Goal: Navigation & Orientation: Understand site structure

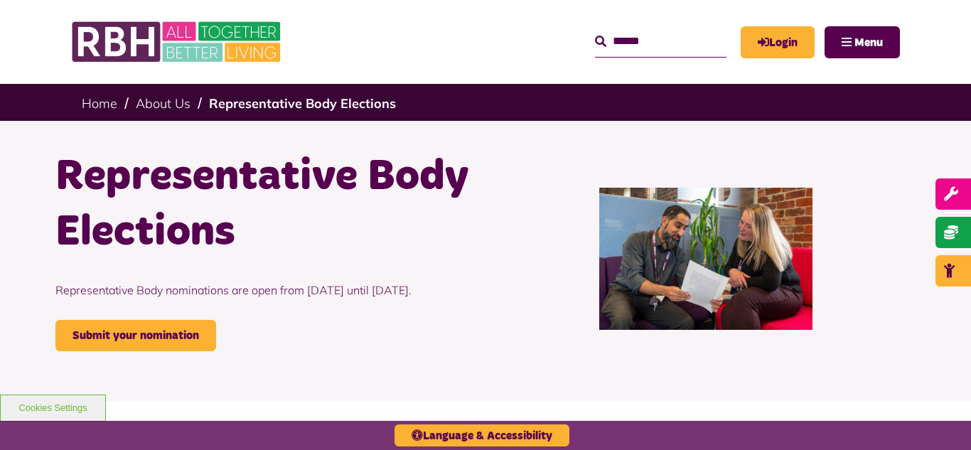
scroll to position [455, 0]
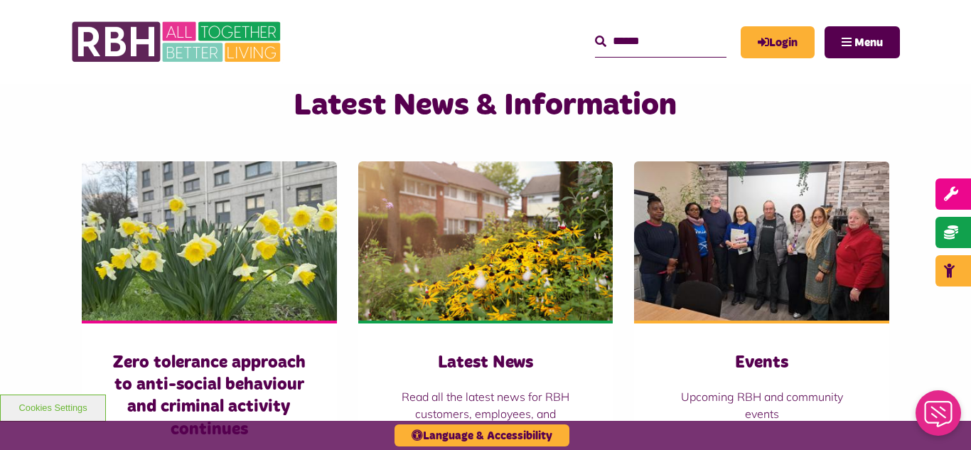
scroll to position [967, 0]
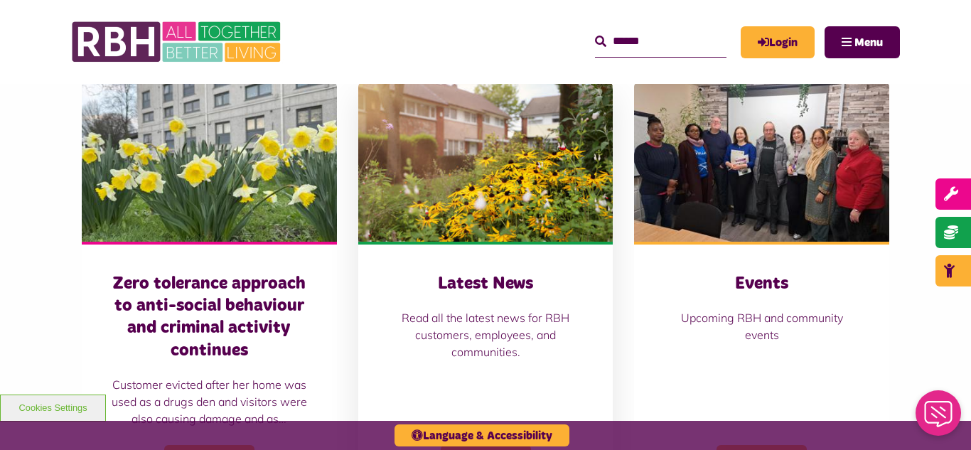
click at [440, 136] on img at bounding box center [485, 161] width 255 height 159
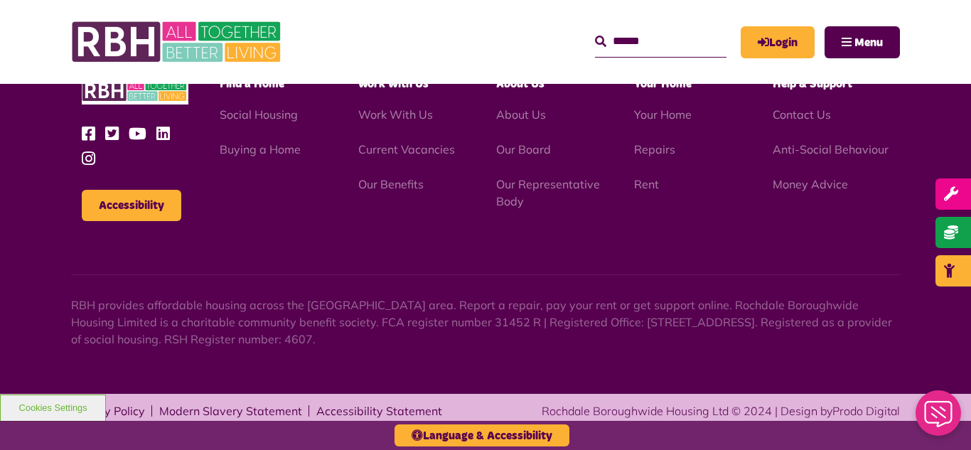
scroll to position [1548, 0]
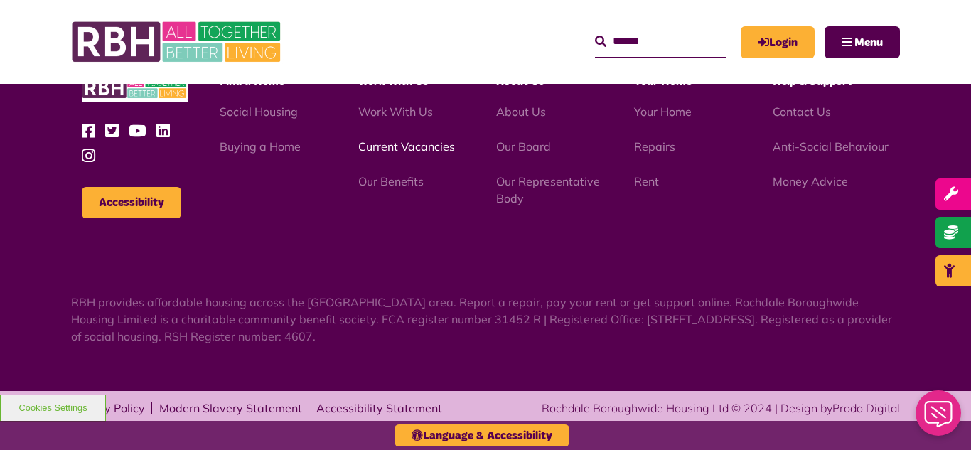
click at [396, 149] on link "Current Vacancies" at bounding box center [406, 146] width 97 height 14
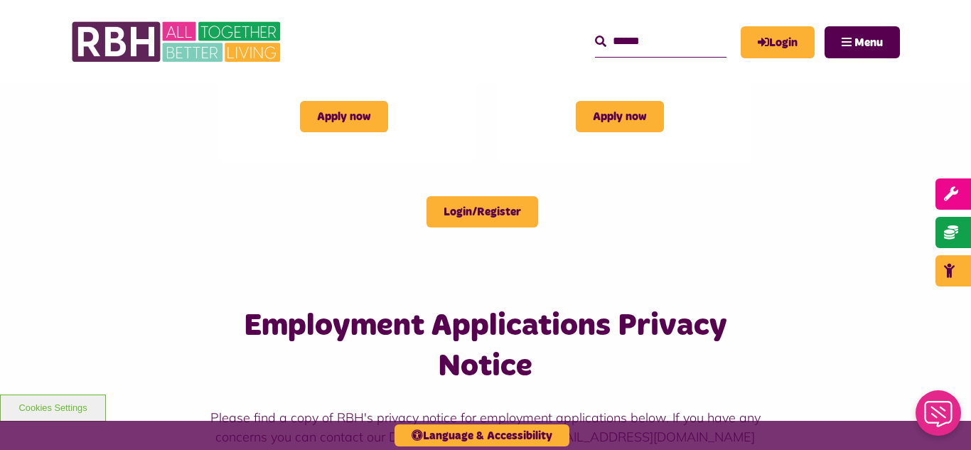
scroll to position [1536, 0]
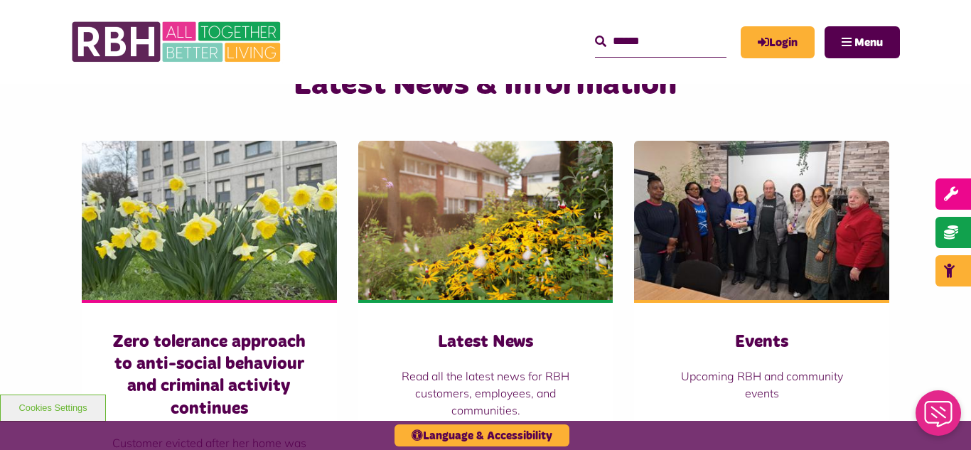
scroll to position [910, 0]
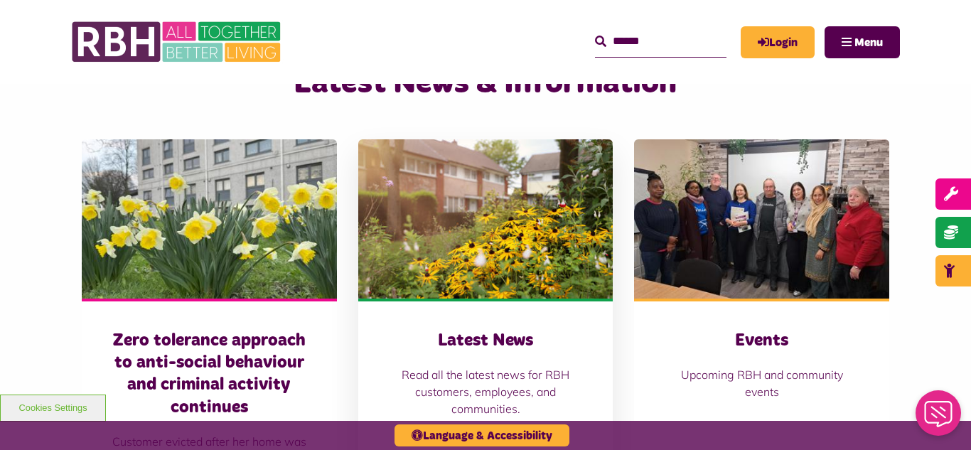
click at [519, 257] on img at bounding box center [485, 218] width 255 height 159
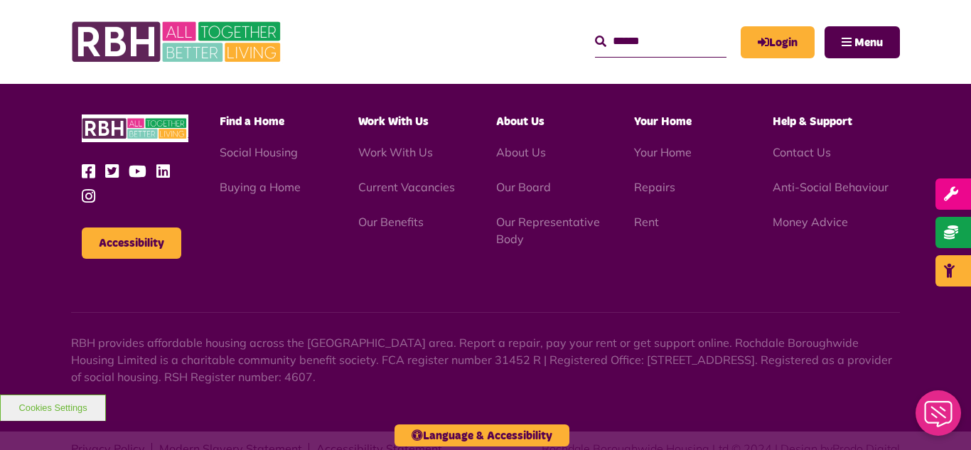
scroll to position [1548, 0]
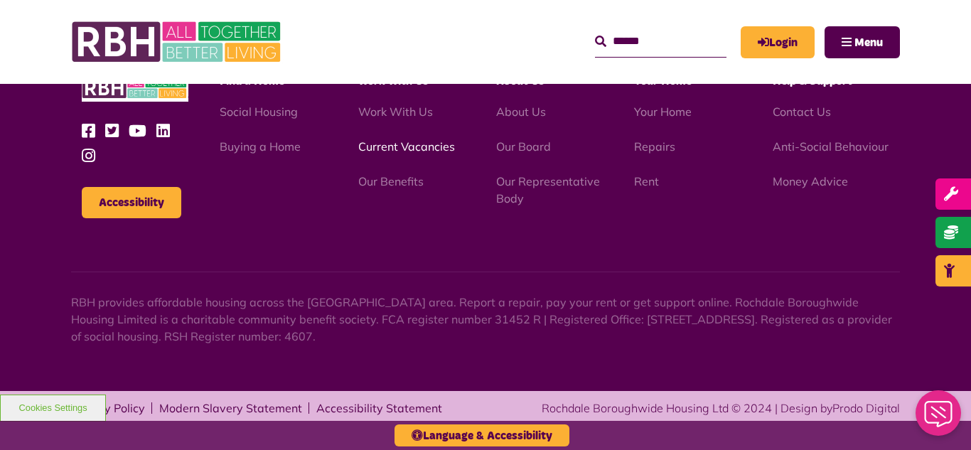
click at [387, 148] on link "Current Vacancies" at bounding box center [406, 146] width 97 height 14
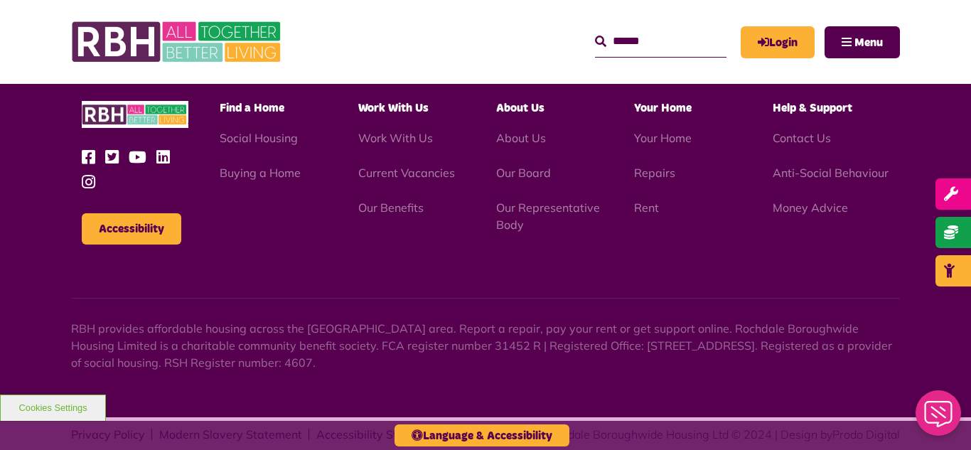
scroll to position [2354, 0]
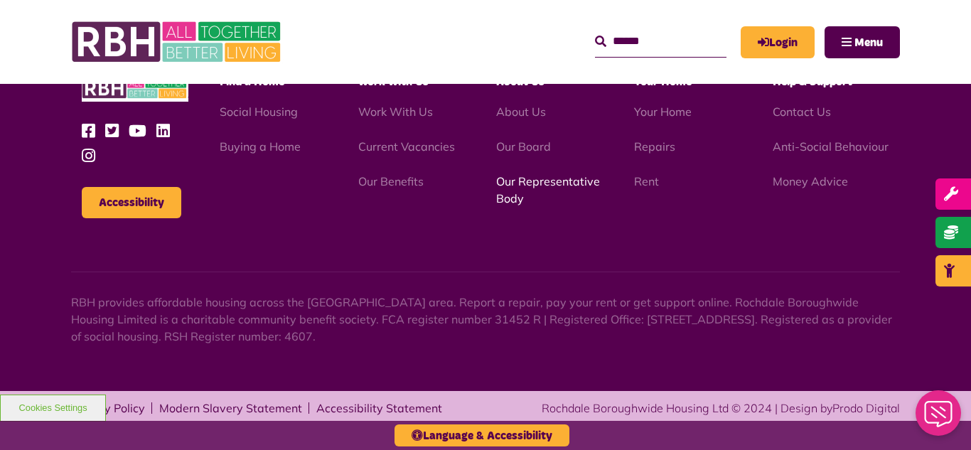
click at [539, 180] on link "Our Representative Body" at bounding box center [548, 189] width 104 height 31
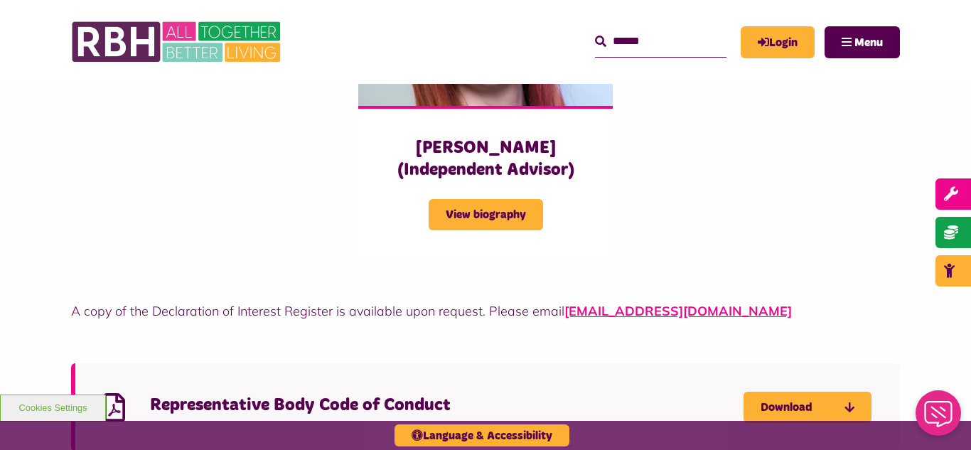
scroll to position [3668, 0]
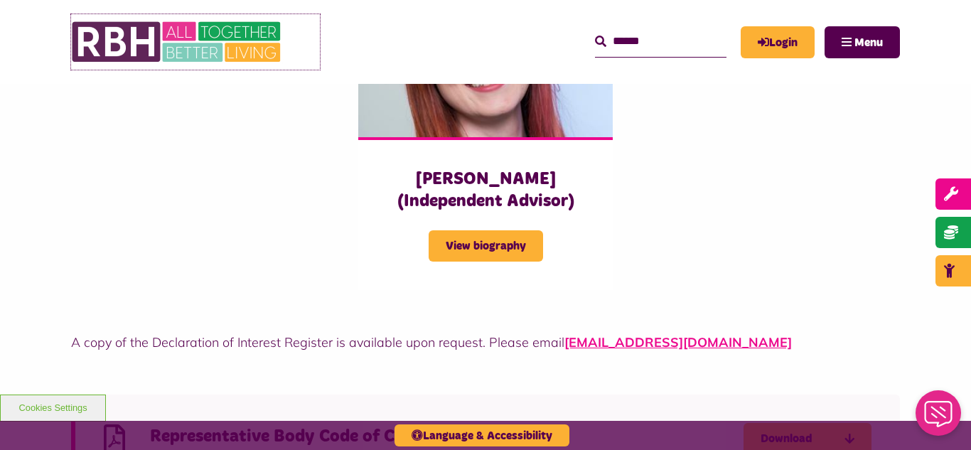
click at [171, 50] on img at bounding box center [177, 41] width 213 height 55
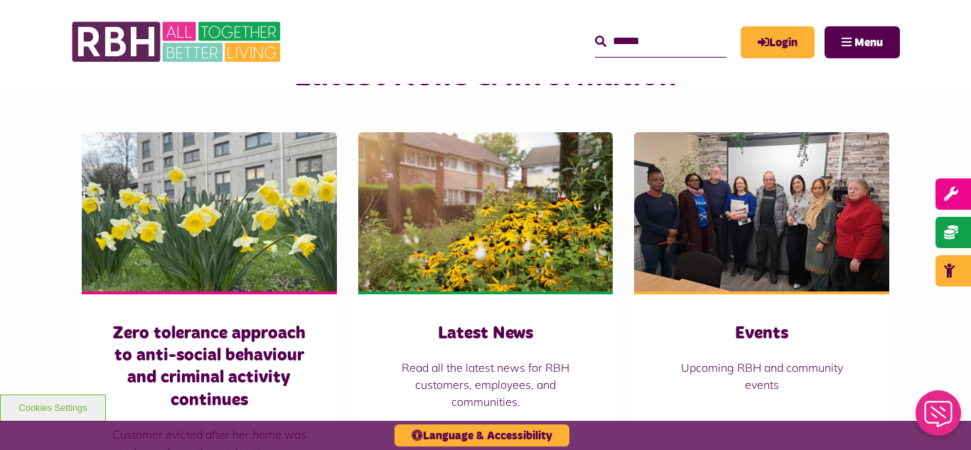
scroll to position [967, 0]
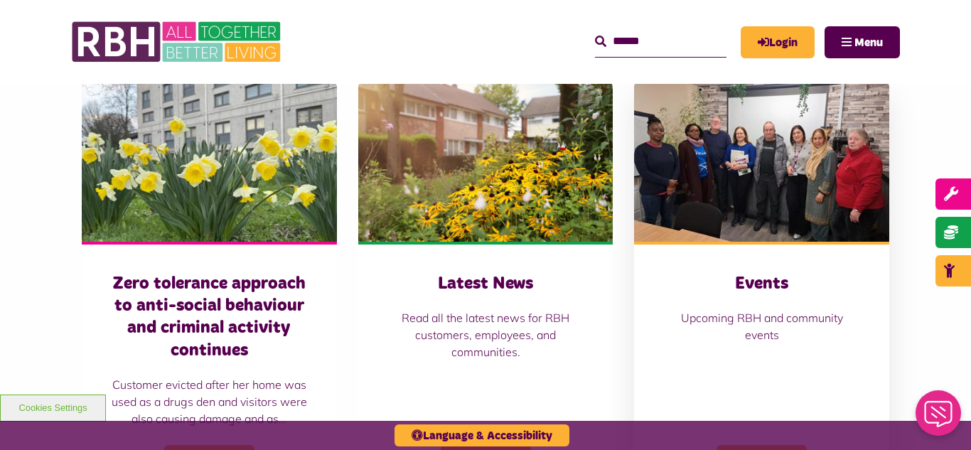
click at [792, 161] on img at bounding box center [761, 161] width 255 height 159
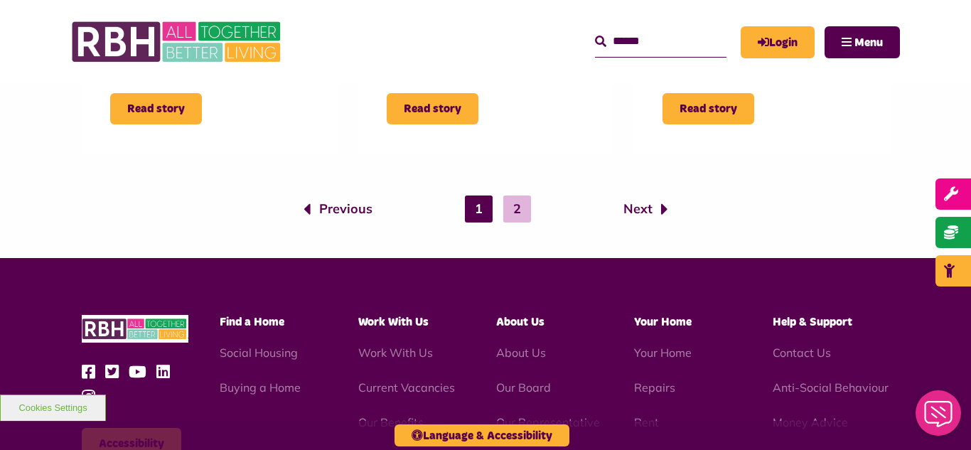
scroll to position [1649, 0]
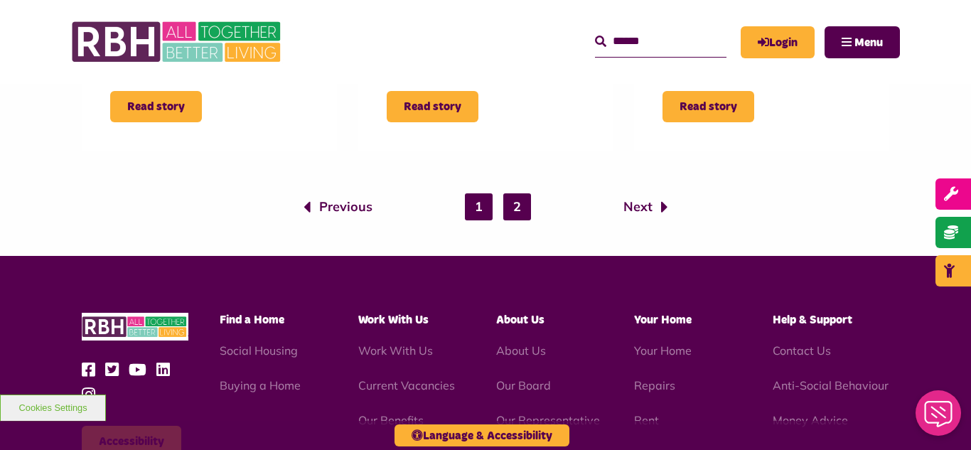
click at [518, 211] on link "2" at bounding box center [517, 206] width 28 height 27
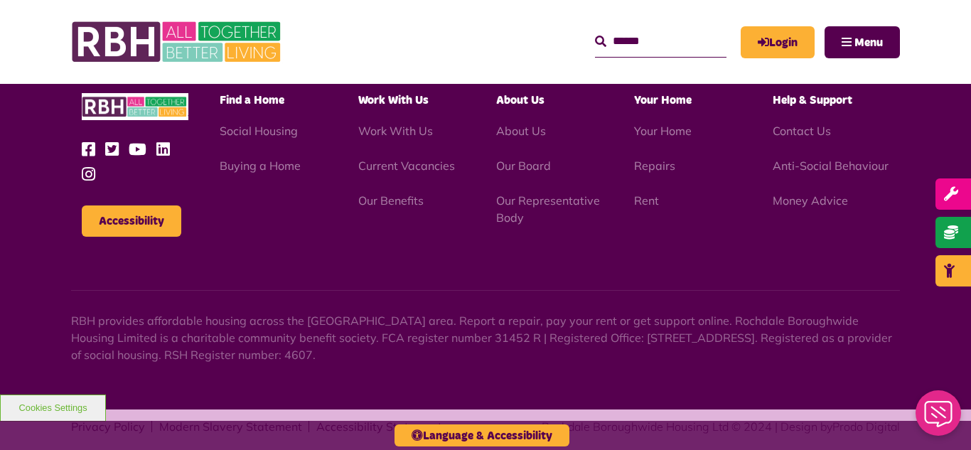
scroll to position [1022, 0]
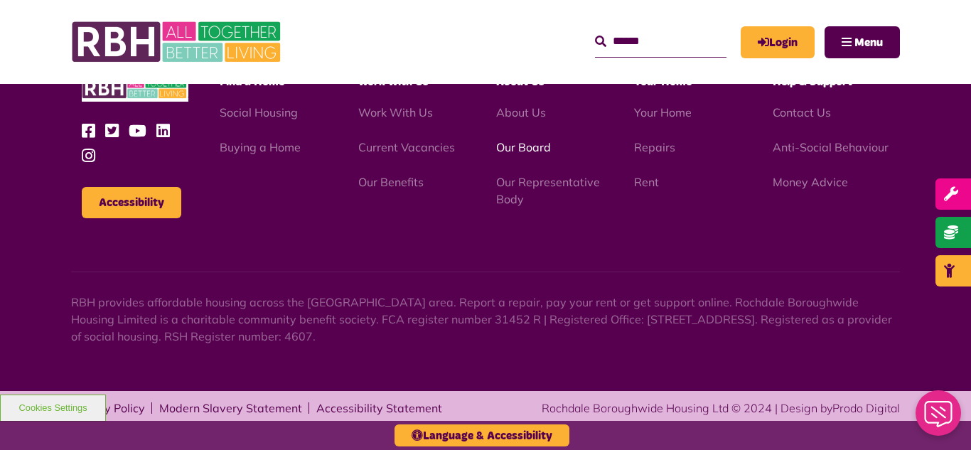
click at [526, 148] on link "Our Board" at bounding box center [523, 147] width 55 height 14
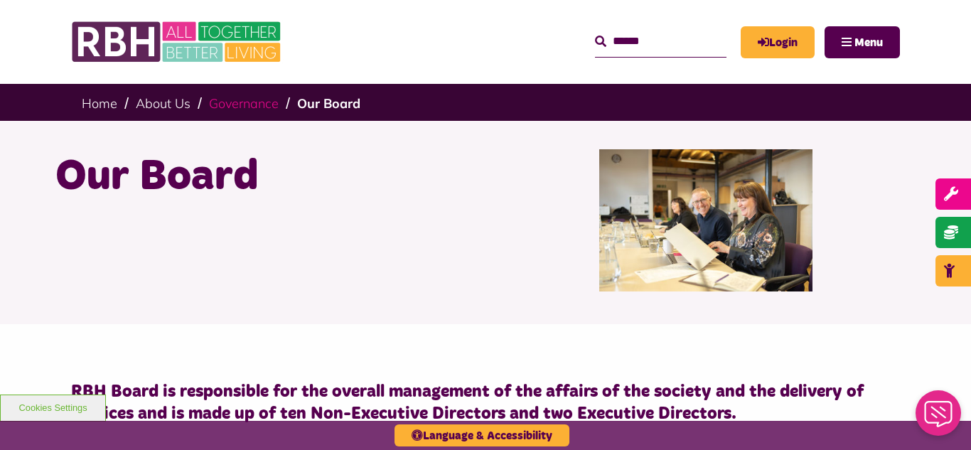
click at [252, 105] on link "Governance" at bounding box center [244, 103] width 70 height 16
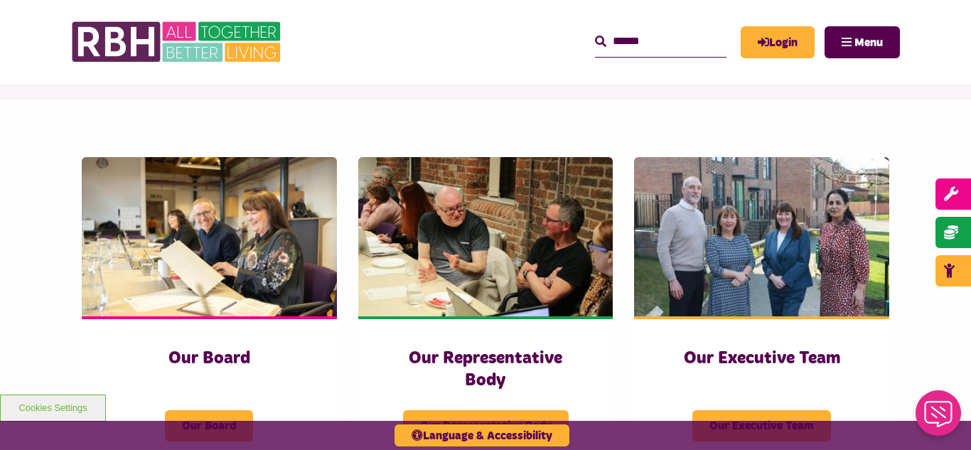
scroll to position [227, 0]
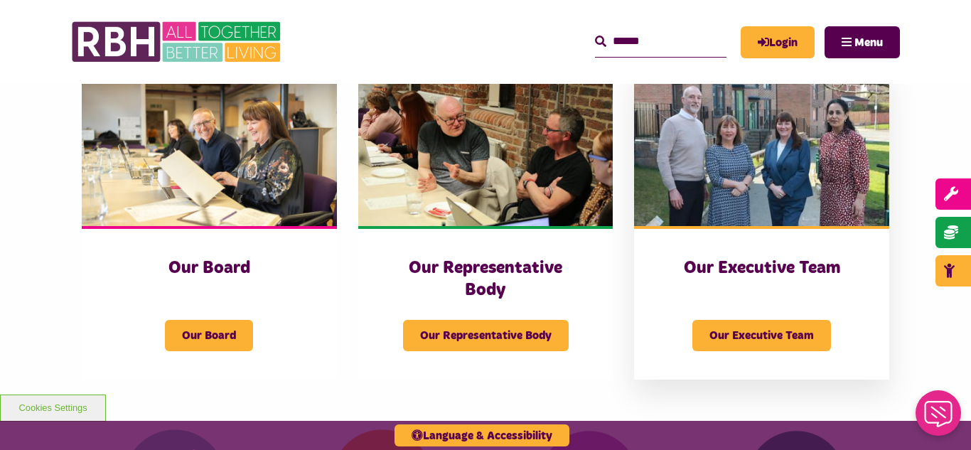
click at [769, 148] on img at bounding box center [761, 146] width 255 height 159
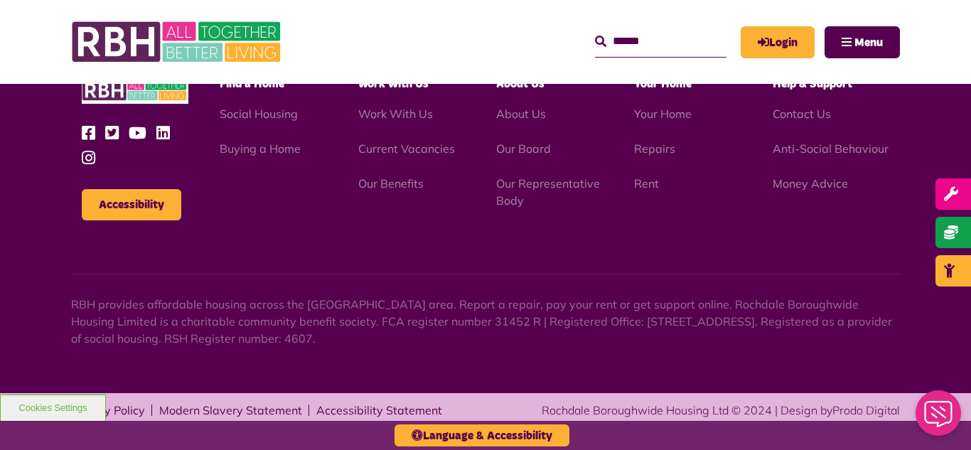
scroll to position [1102, 0]
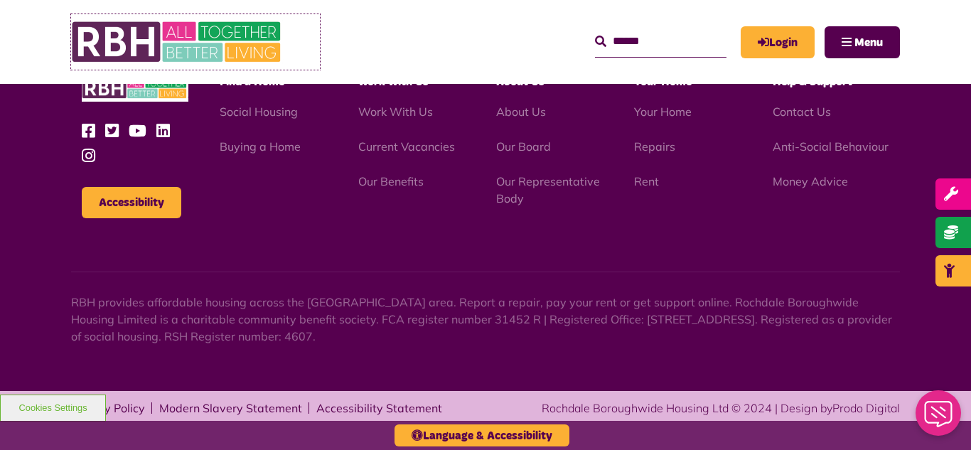
click at [180, 43] on img at bounding box center [177, 41] width 213 height 55
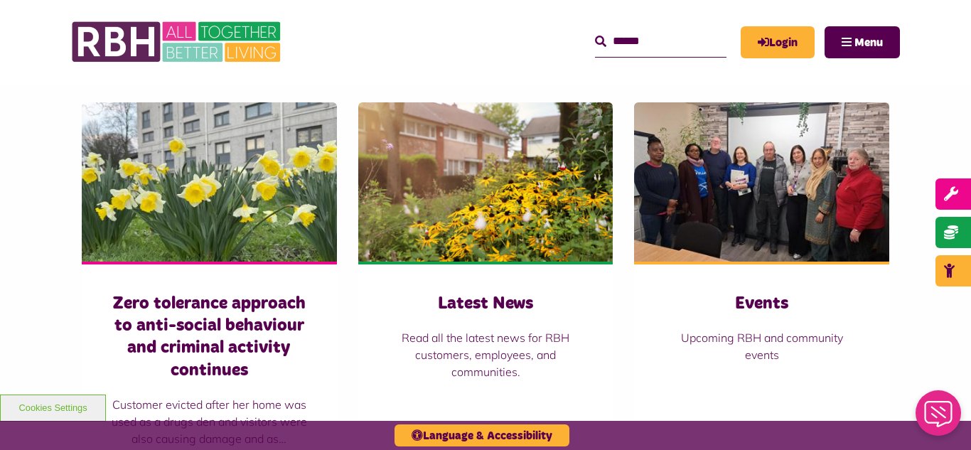
scroll to position [967, 0]
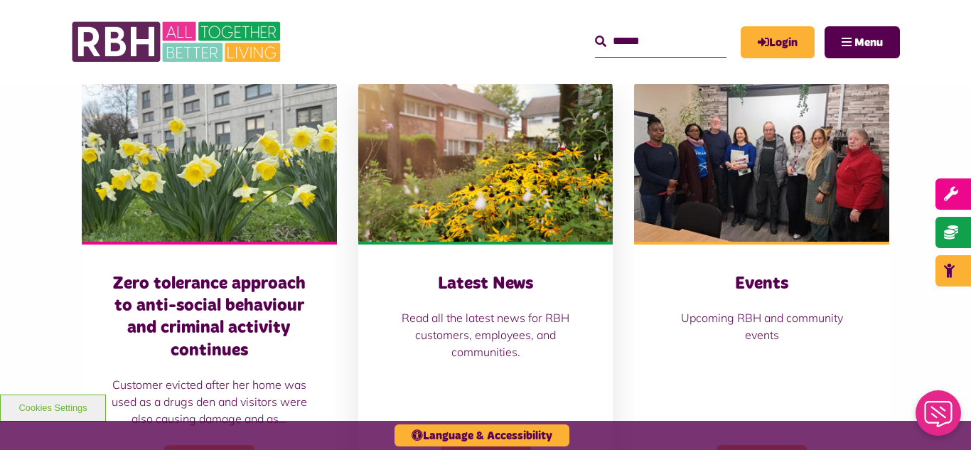
click at [459, 167] on img at bounding box center [485, 161] width 255 height 159
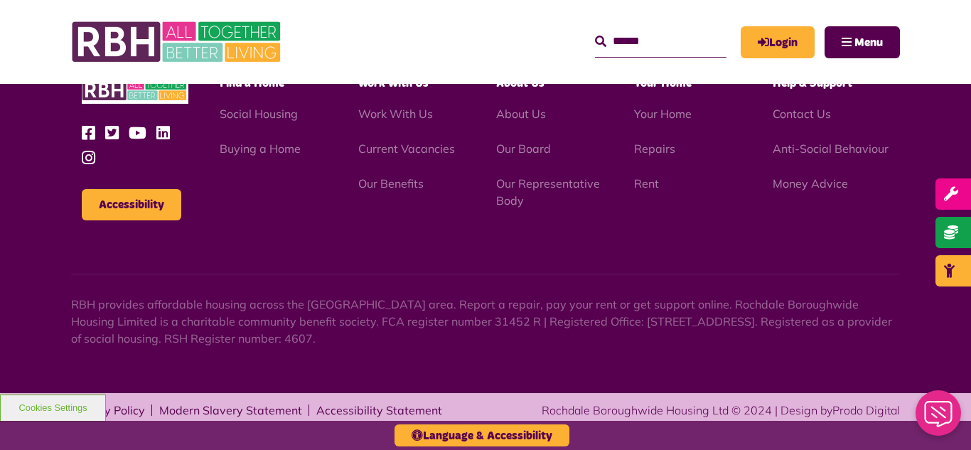
scroll to position [1548, 0]
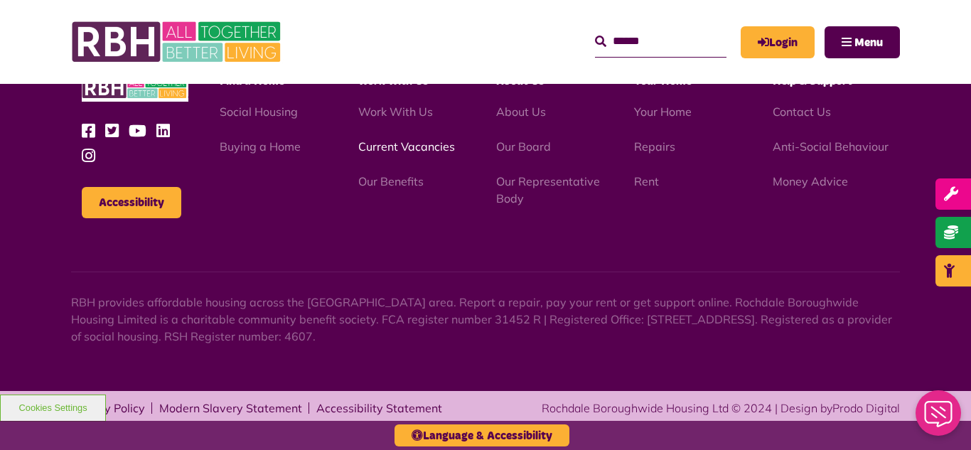
click at [385, 149] on link "Current Vacancies" at bounding box center [406, 146] width 97 height 14
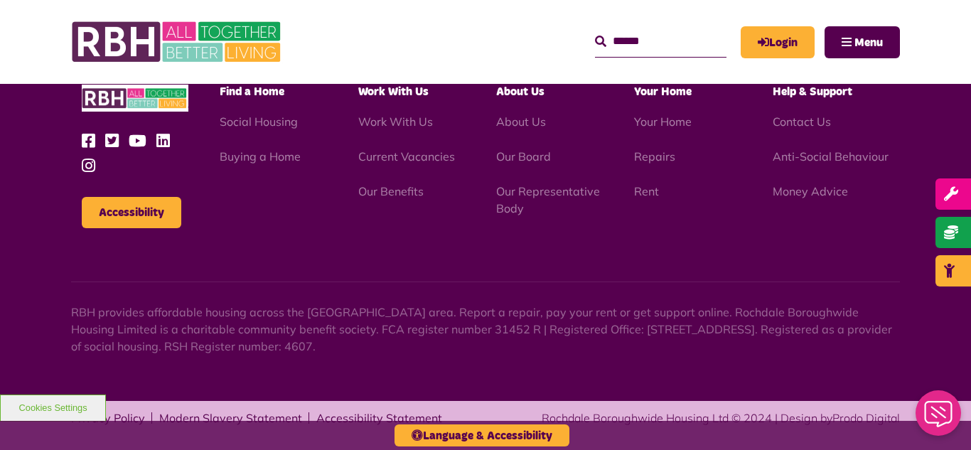
scroll to position [2354, 0]
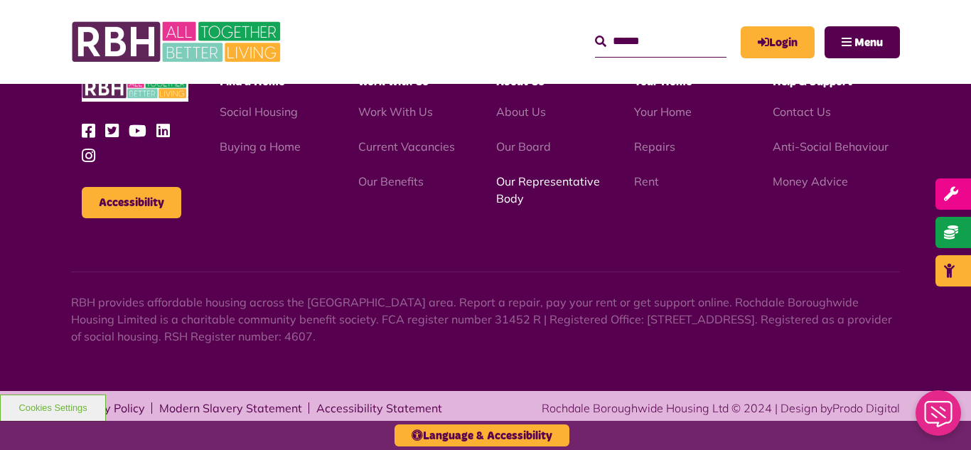
click at [551, 179] on link "Our Representative Body" at bounding box center [548, 189] width 104 height 31
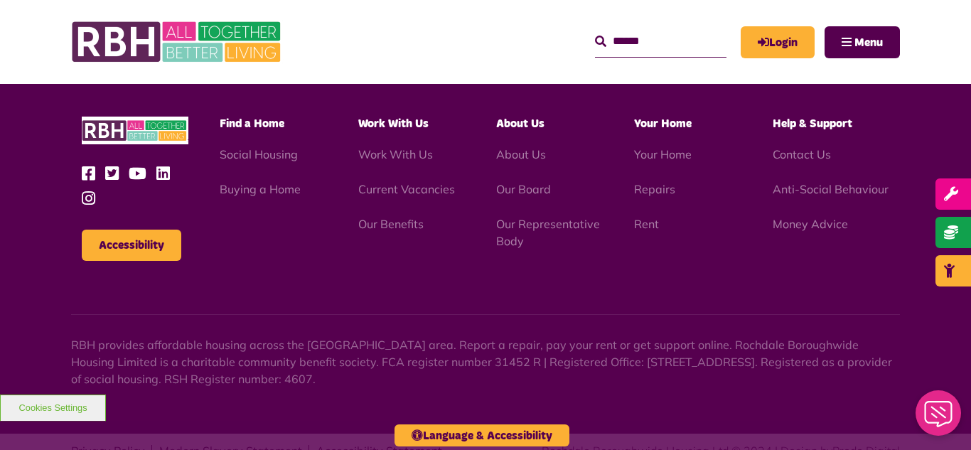
scroll to position [4128, 0]
